Goal: Entertainment & Leisure: Consume media (video, audio)

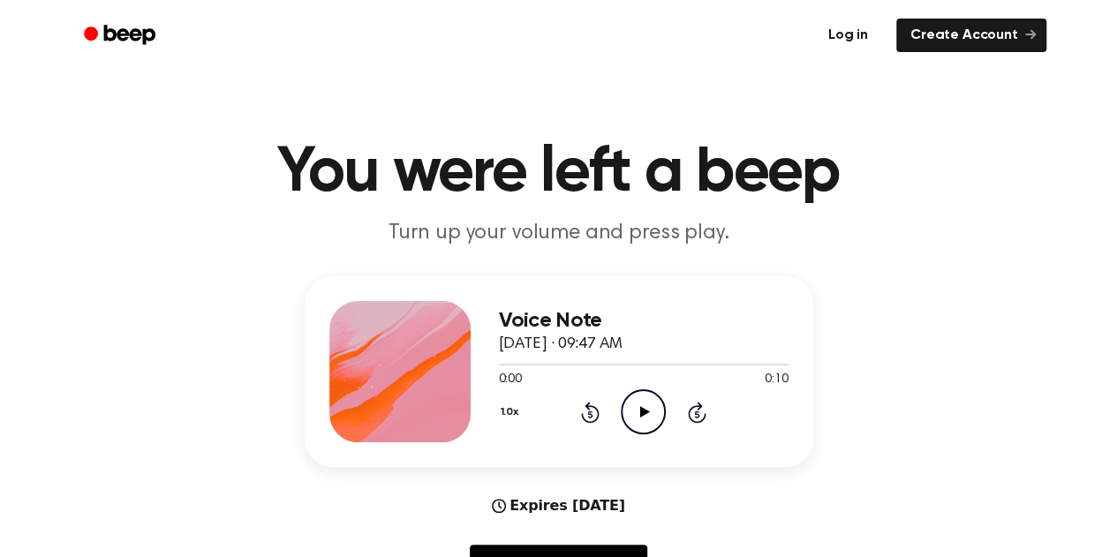
click at [869, 42] on link "Log in" at bounding box center [848, 35] width 75 height 41
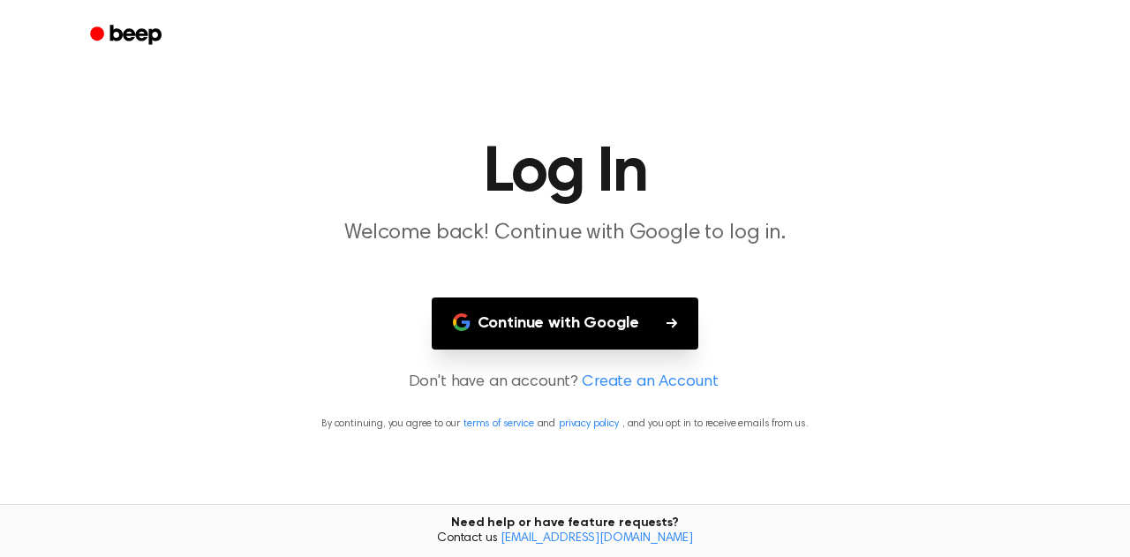
click at [563, 315] on button "Continue with Google" at bounding box center [566, 324] width 268 height 52
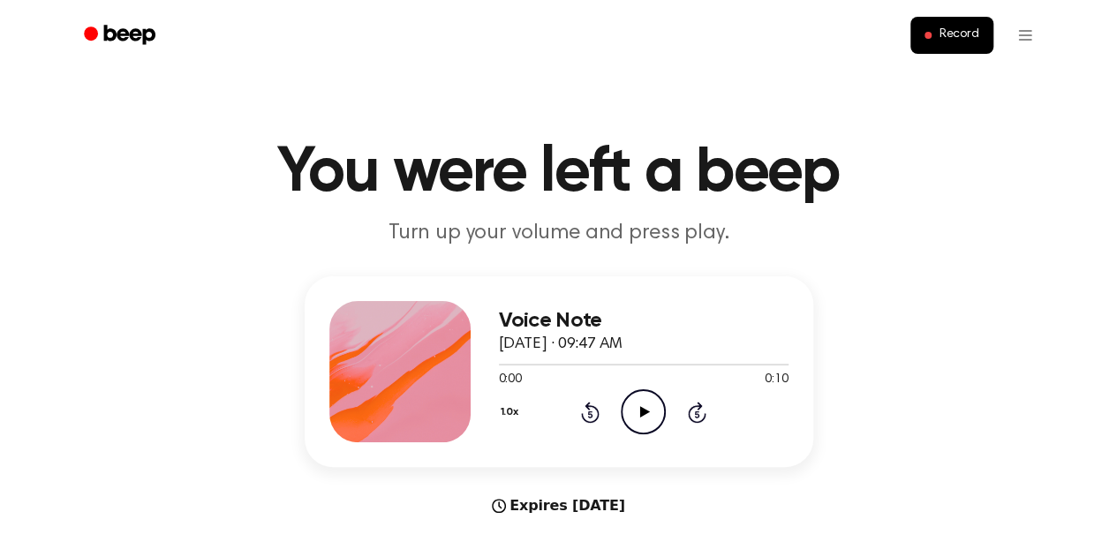
click at [668, 414] on div "1.0x Rewind 5 seconds Play Audio Skip 5 seconds" at bounding box center [644, 411] width 290 height 45
click at [657, 416] on icon "Play Audio" at bounding box center [643, 411] width 45 height 45
click at [644, 423] on icon "Play Audio" at bounding box center [643, 411] width 45 height 45
